Goal: Information Seeking & Learning: Check status

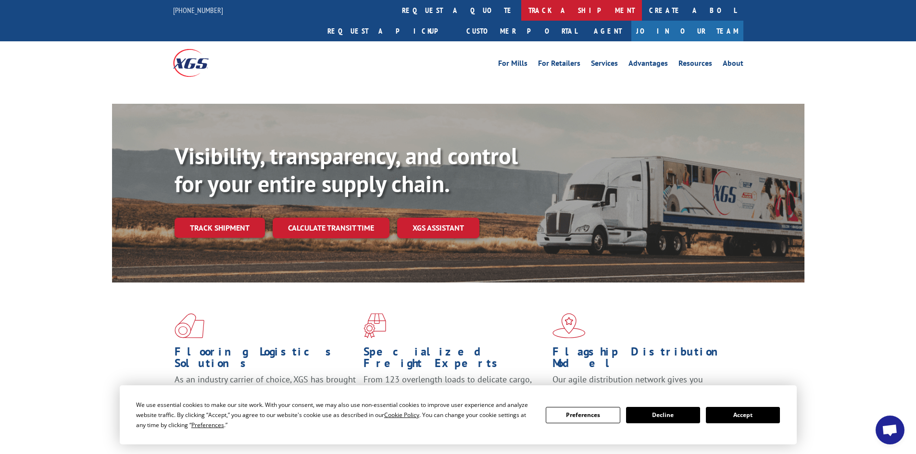
click at [521, 6] on link "track a shipment" at bounding box center [581, 10] width 121 height 21
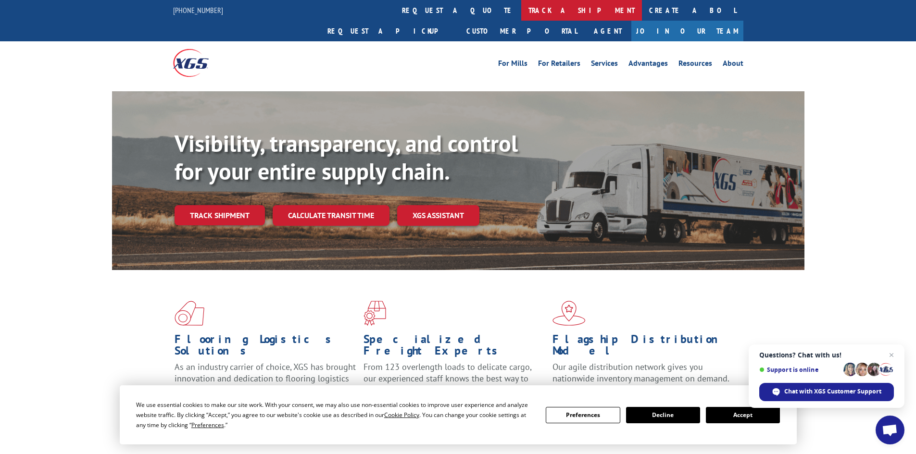
click at [521, 15] on link "track a shipment" at bounding box center [581, 10] width 121 height 21
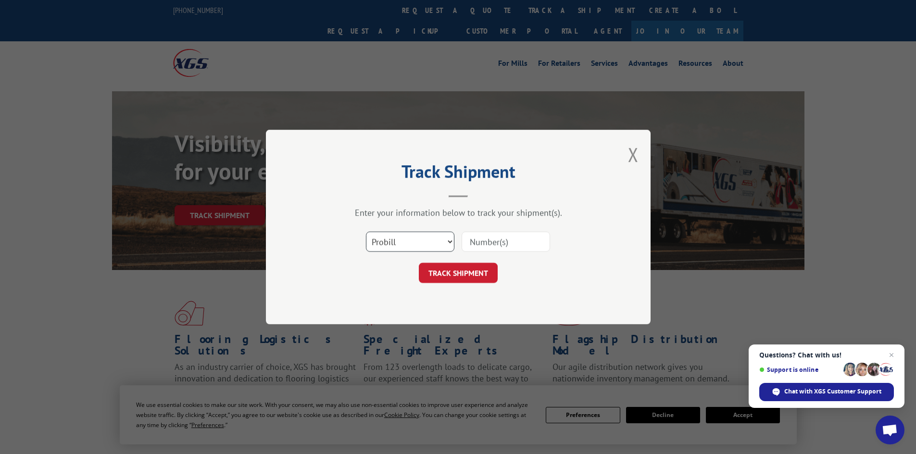
click at [400, 244] on select "Select category... Probill BOL PO" at bounding box center [410, 242] width 88 height 20
select select "bol"
click at [366, 232] on select "Select category... Probill BOL PO" at bounding box center [410, 242] width 88 height 20
drag, startPoint x: 510, startPoint y: 232, endPoint x: 499, endPoint y: 239, distance: 12.9
click at [507, 233] on input at bounding box center [506, 242] width 88 height 20
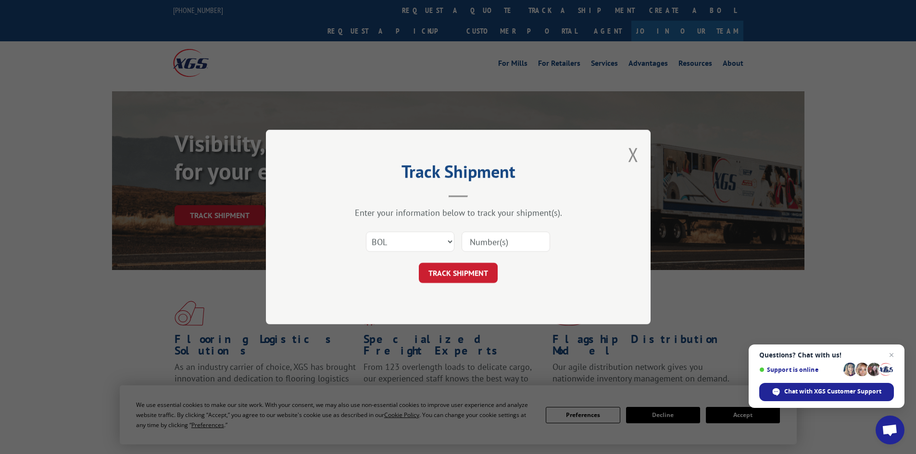
paste input "6044743"
type input "6044743"
click at [454, 268] on button "TRACK SHIPMENT" at bounding box center [458, 273] width 79 height 20
